Goal: Find specific page/section: Find specific page/section

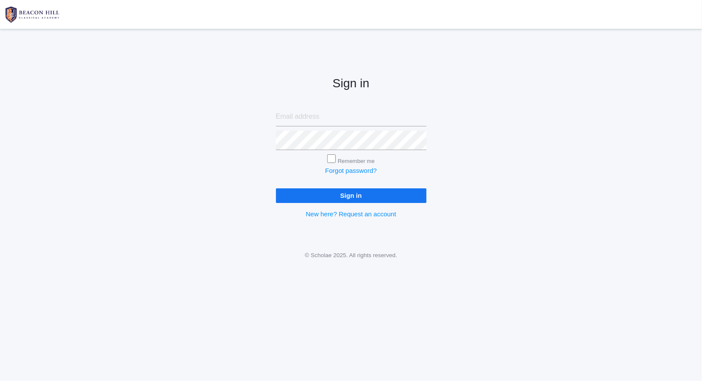
type input "curcindakae@gmail.com"
click at [329, 192] on input "Sign in" at bounding box center [351, 195] width 151 height 14
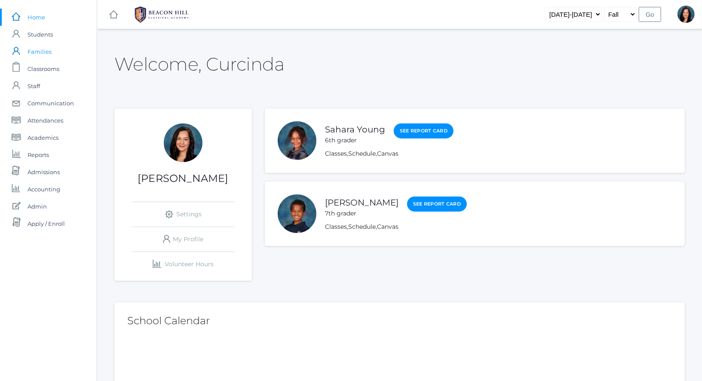
click at [44, 55] on span "Families" at bounding box center [40, 51] width 24 height 17
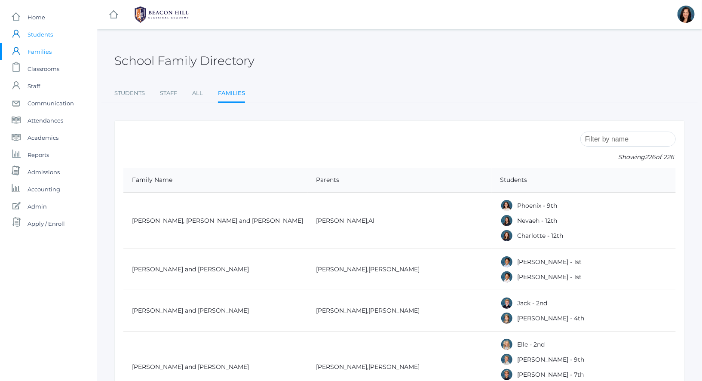
click at [46, 33] on span "Students" at bounding box center [40, 34] width 25 height 17
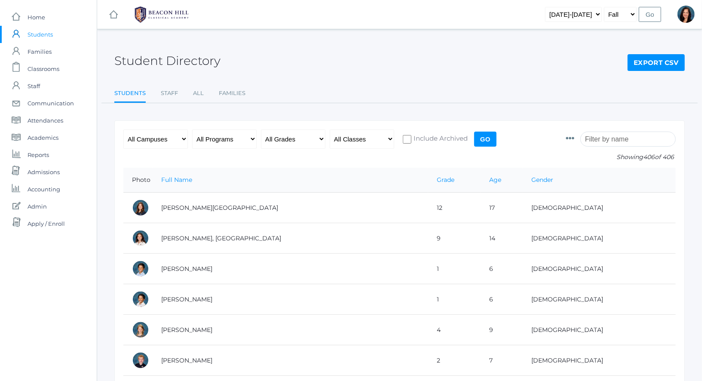
click at [619, 138] on input "search" at bounding box center [628, 139] width 95 height 15
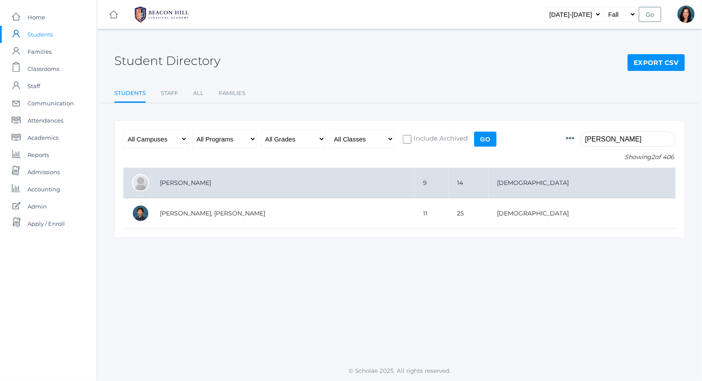
type input "[PERSON_NAME]"
click at [267, 188] on td "[PERSON_NAME]" at bounding box center [282, 183] width 263 height 31
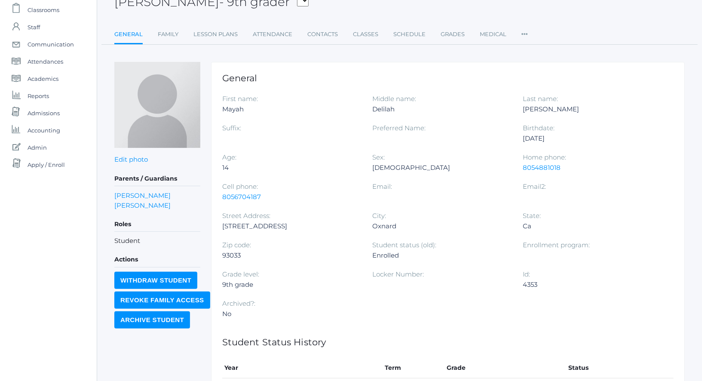
scroll to position [166, 0]
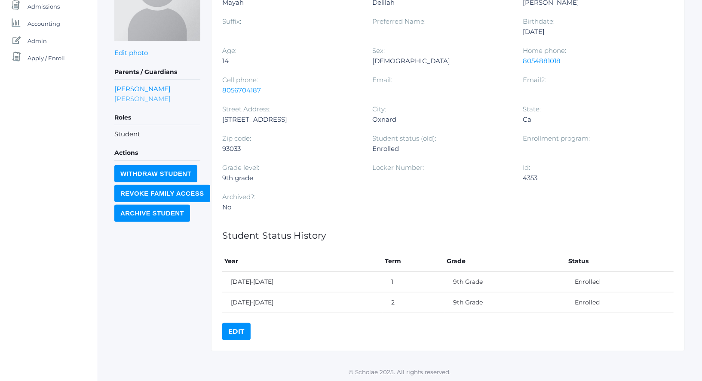
click at [138, 96] on link "Vanessa Lopez" at bounding box center [142, 99] width 56 height 10
